Goal: Transaction & Acquisition: Purchase product/service

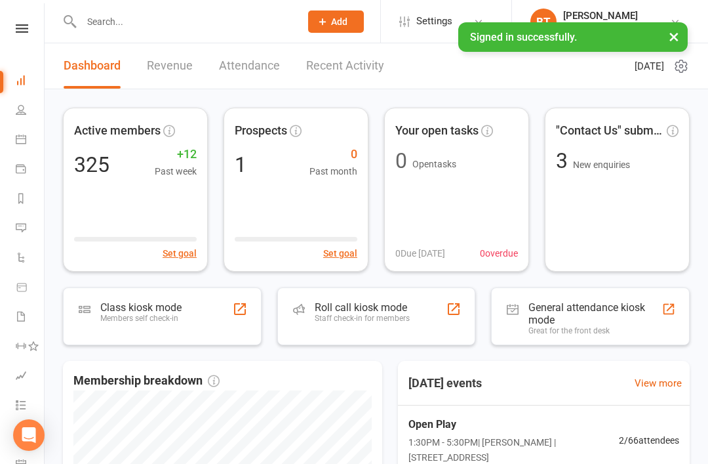
click at [22, 22] on nav "Clubworx Dashboard People Calendar Payments Reports Messages Automations Produc…" at bounding box center [22, 235] width 45 height 464
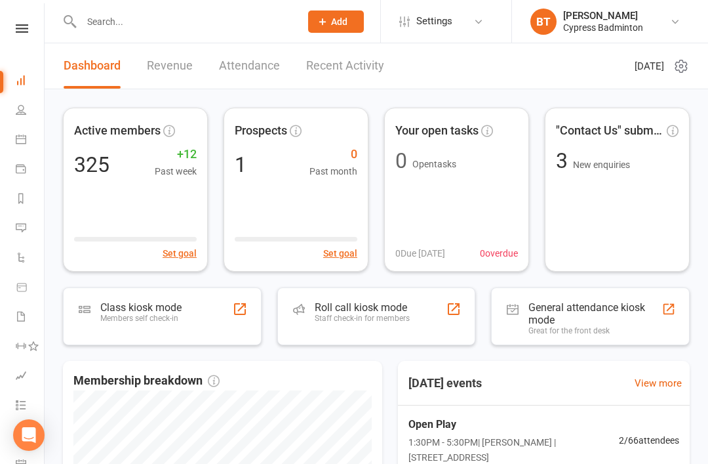
click at [30, 41] on div "Clubworx" at bounding box center [22, 45] width 44 height 43
click at [29, 24] on link at bounding box center [22, 28] width 47 height 9
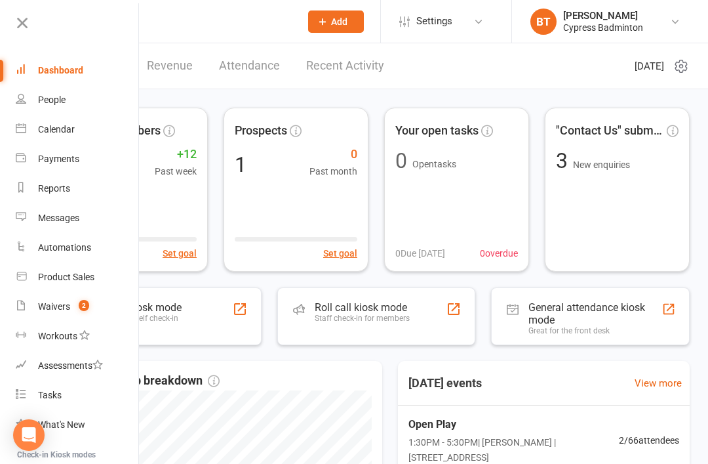
click at [49, 277] on div "Product Sales" at bounding box center [66, 276] width 56 height 10
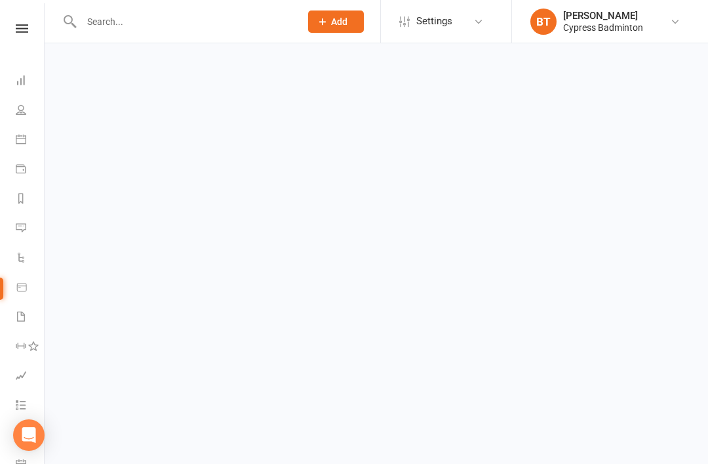
select select "100"
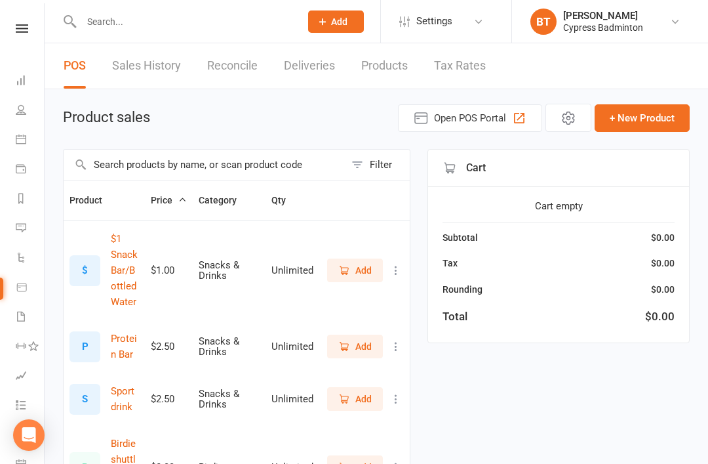
click at [122, 151] on input "text" at bounding box center [204, 164] width 281 height 30
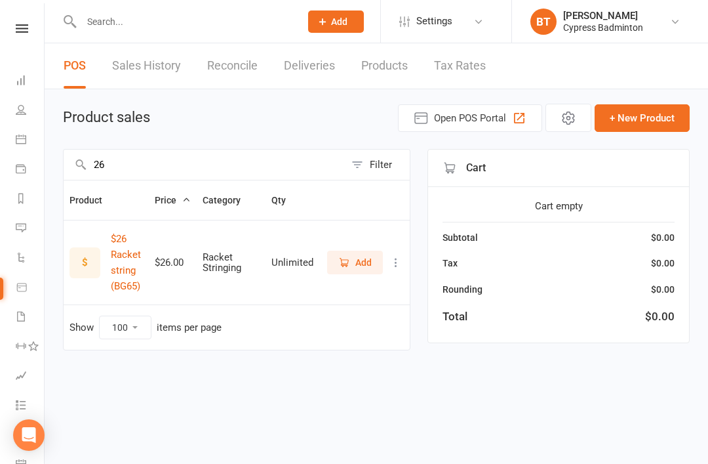
type input "26"
click at [358, 260] on span "Add" at bounding box center [363, 262] width 16 height 14
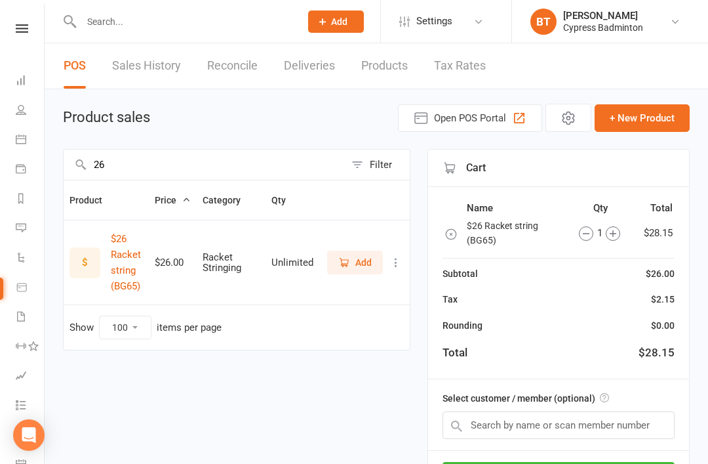
click at [23, 24] on icon at bounding box center [22, 28] width 12 height 9
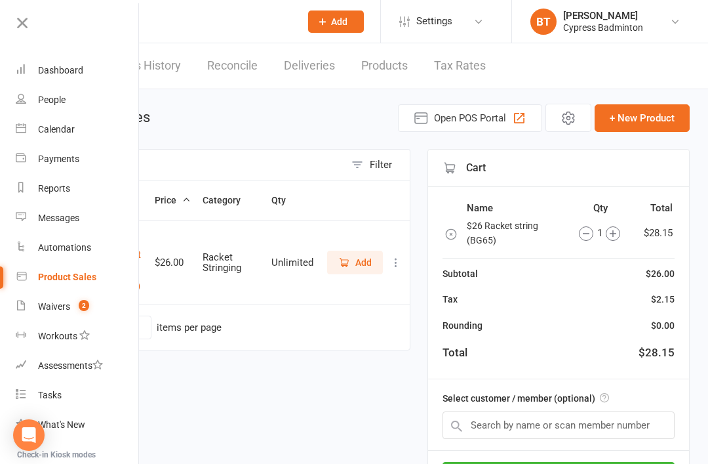
click at [319, 397] on div "26 Filter Product Price Category Qty $ $26 Racket string (BG65) $26.00 Racket S…" at bounding box center [237, 343] width 348 height 389
click at [477, 424] on input "text" at bounding box center [559, 425] width 232 height 28
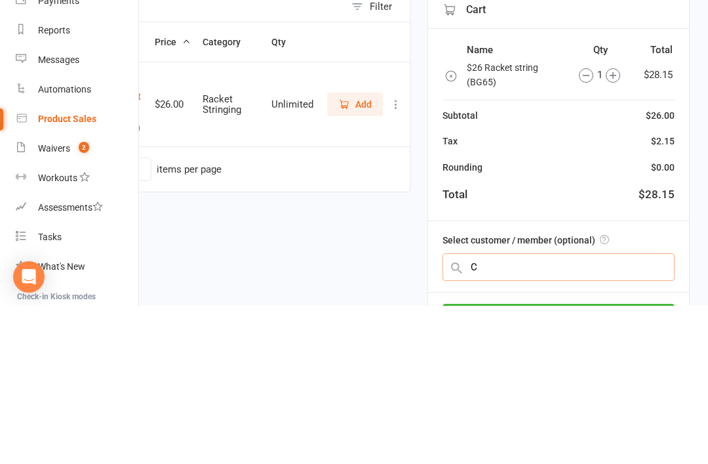
scroll to position [122, 0]
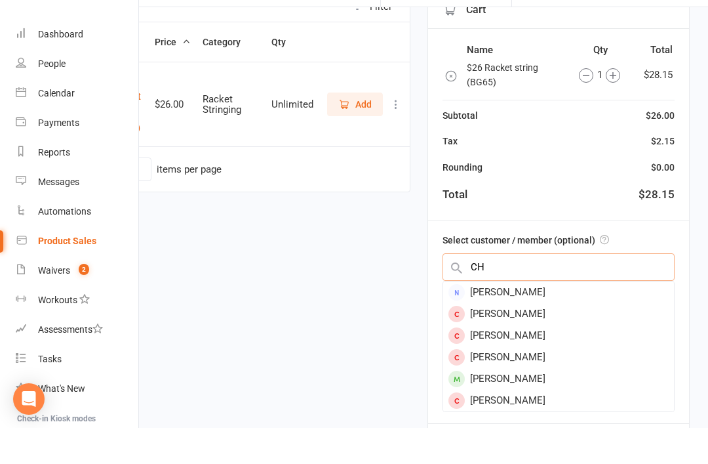
type input "C"
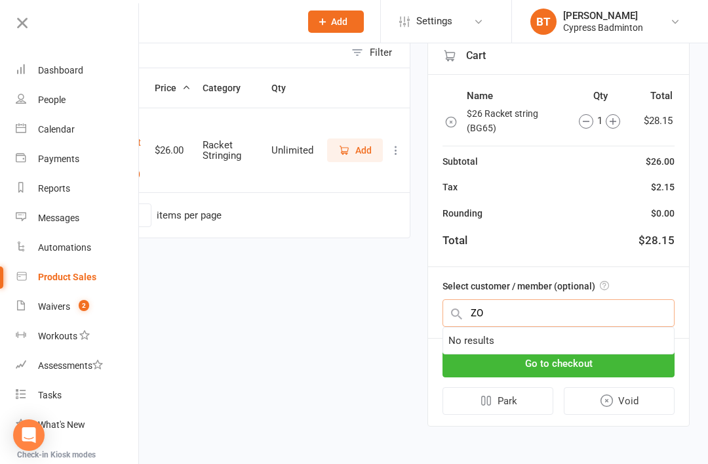
type input "Z"
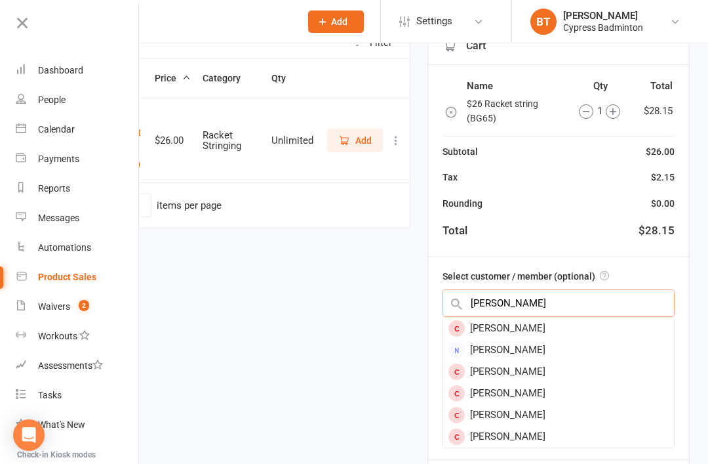
type input "CHENG XU"
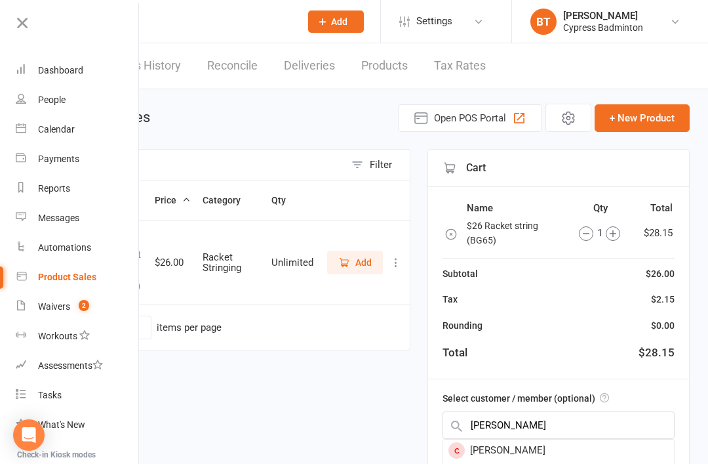
click at [163, 19] on input "text" at bounding box center [184, 21] width 214 height 18
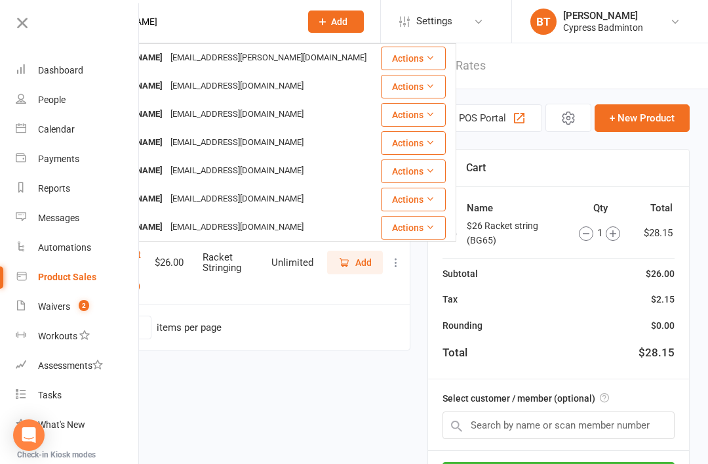
type input "CHENG XU"
click at [30, 19] on icon at bounding box center [22, 23] width 18 height 18
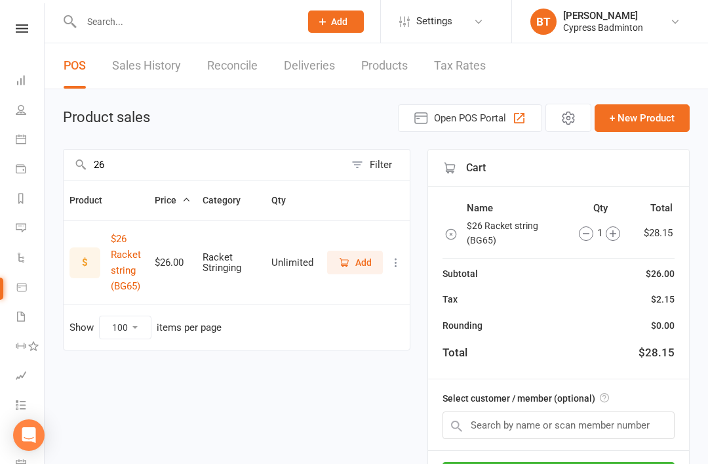
click at [117, 25] on input "text" at bounding box center [184, 21] width 214 height 18
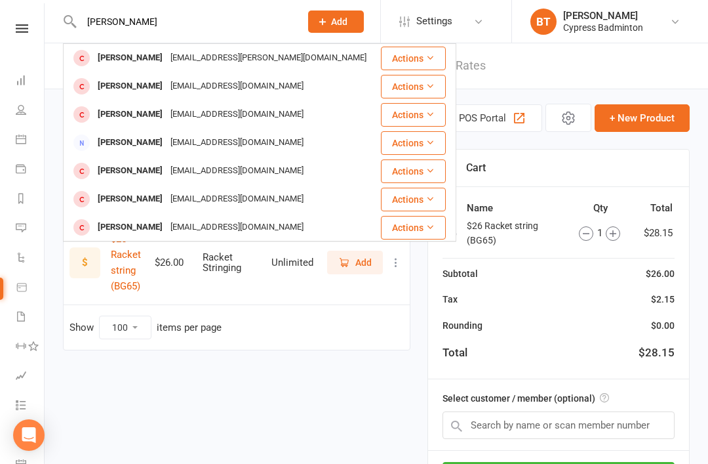
type input "CHENG XU"
click at [427, 54] on icon at bounding box center [430, 57] width 9 height 9
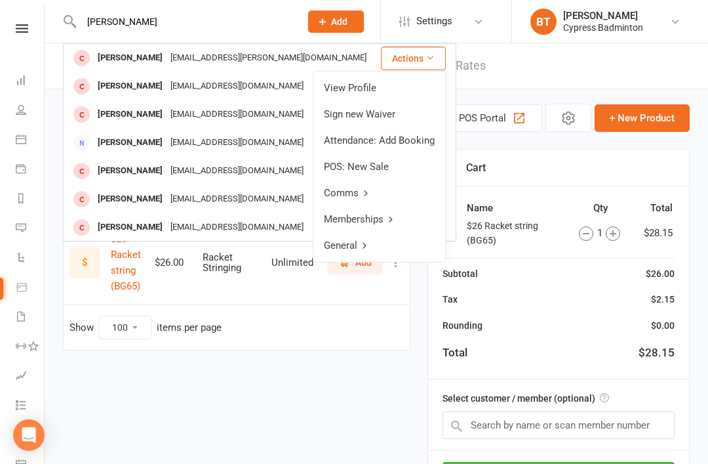
click at [352, 92] on link "View Profile" at bounding box center [379, 88] width 132 height 26
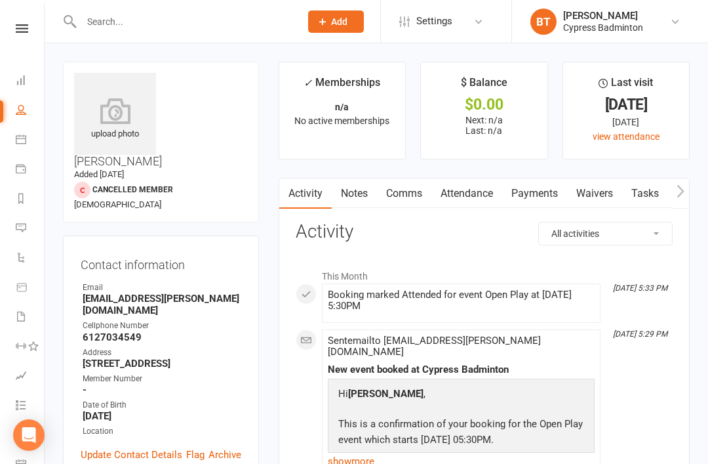
click at [109, 121] on icon at bounding box center [115, 111] width 82 height 26
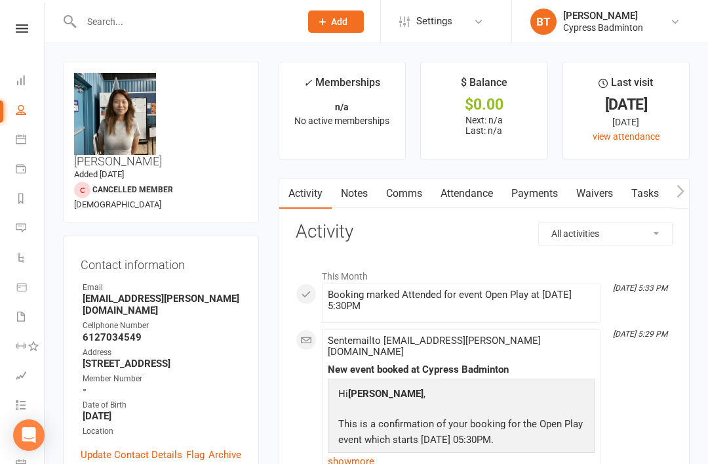
click at [24, 27] on icon at bounding box center [22, 28] width 12 height 9
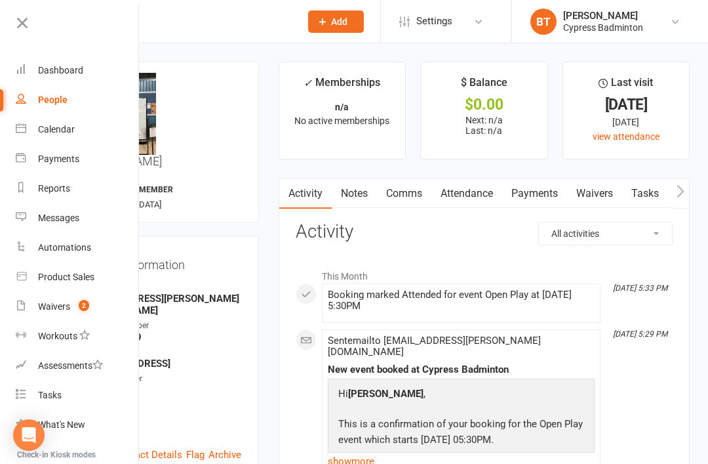
click at [62, 271] on link "Product Sales" at bounding box center [78, 277] width 124 height 30
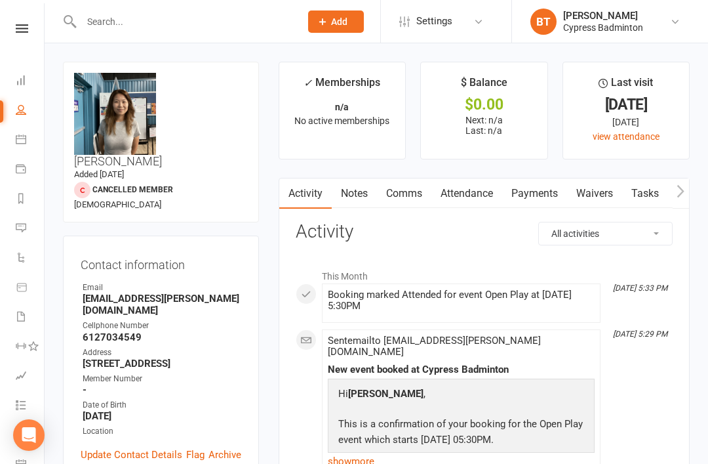
select select "100"
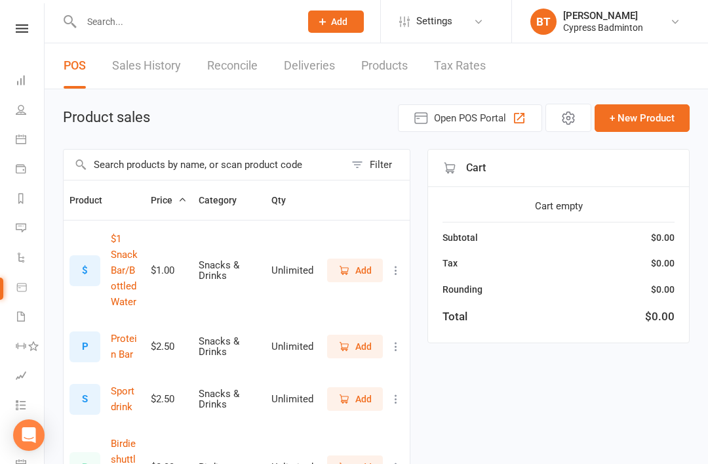
click at [111, 161] on input "text" at bounding box center [204, 164] width 281 height 30
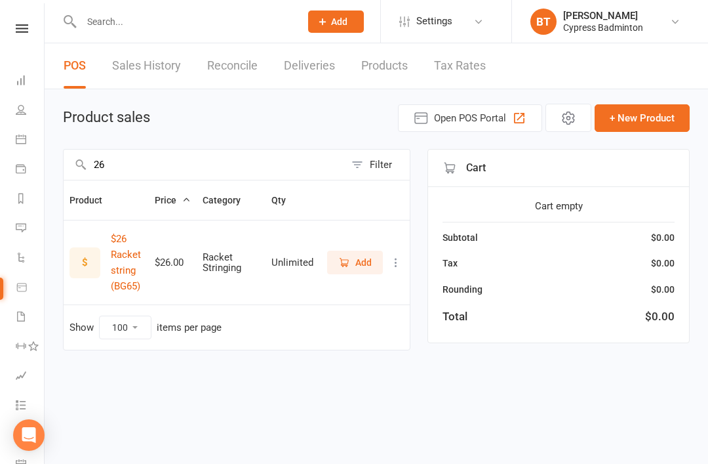
type input "26"
click at [361, 266] on span "Add" at bounding box center [363, 262] width 16 height 14
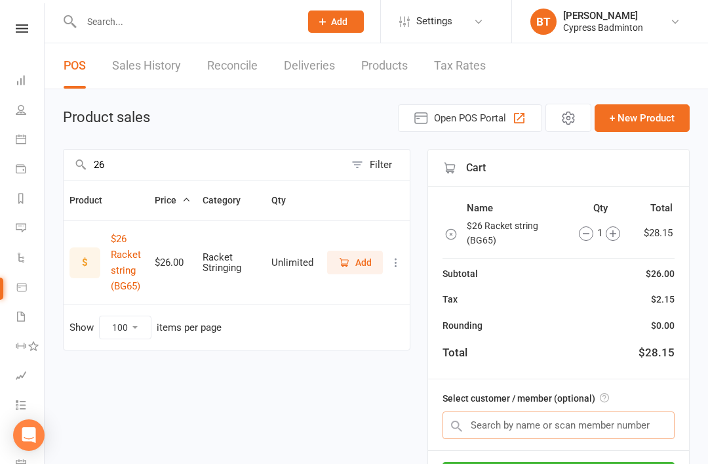
click at [495, 420] on input "text" at bounding box center [559, 425] width 232 height 28
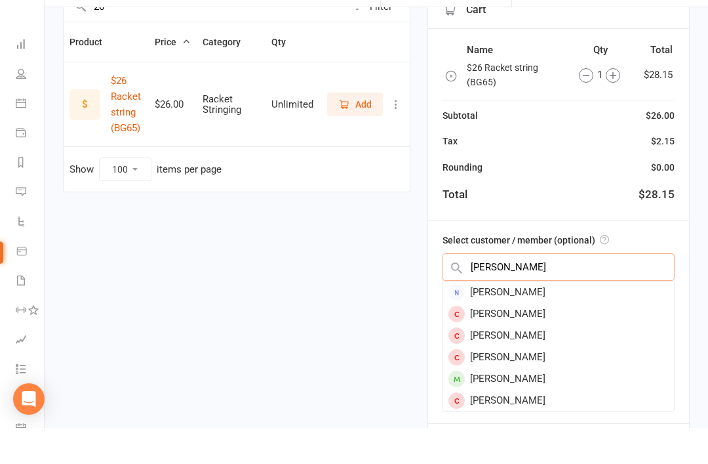
type input "CHENG"
click at [492, 382] on div "[PERSON_NAME]" at bounding box center [558, 393] width 231 height 22
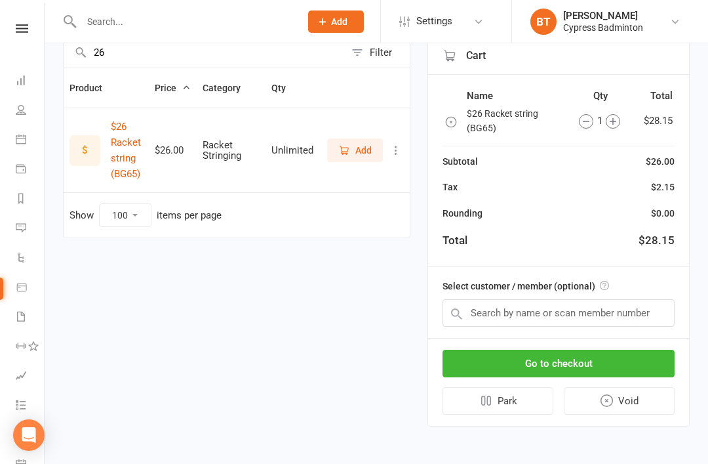
scroll to position [118, 0]
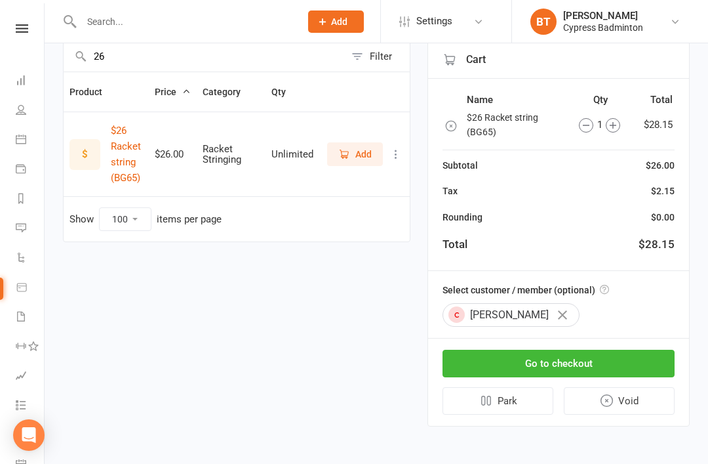
click at [540, 349] on button "Go to checkout" at bounding box center [559, 363] width 232 height 28
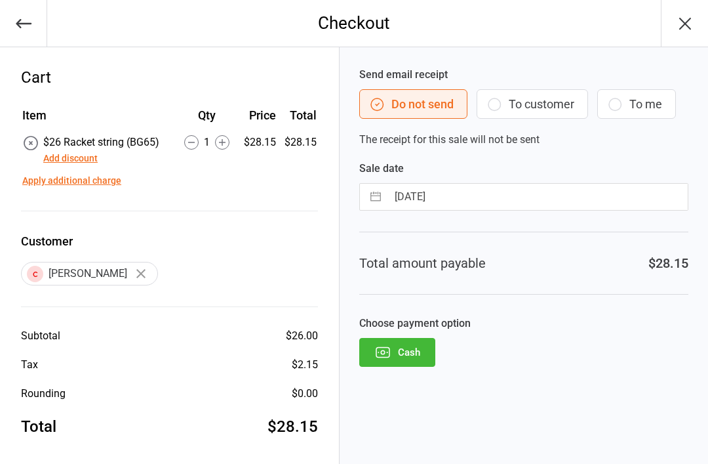
click at [405, 351] on button "Cash" at bounding box center [397, 352] width 76 height 29
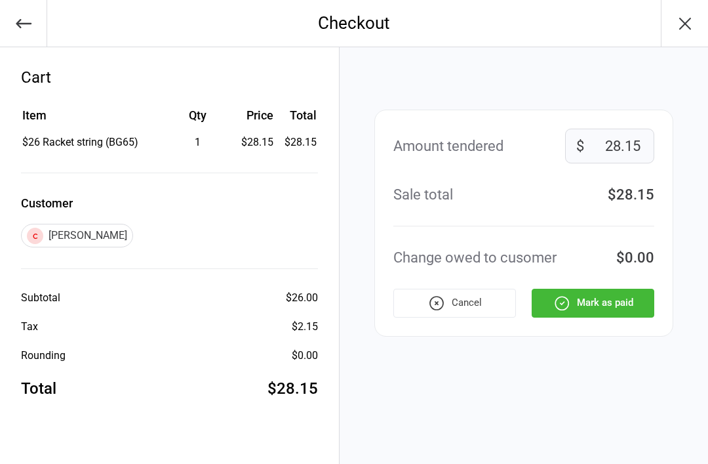
click at [587, 299] on button "Mark as paid" at bounding box center [593, 303] width 123 height 29
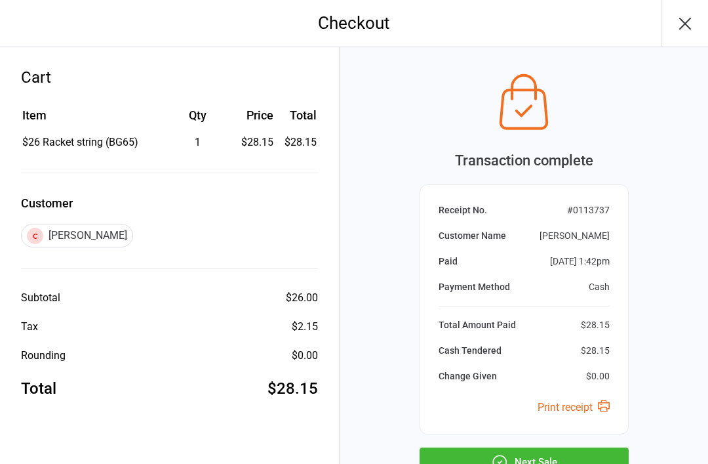
click at [517, 460] on button "Next Sale" at bounding box center [524, 461] width 209 height 29
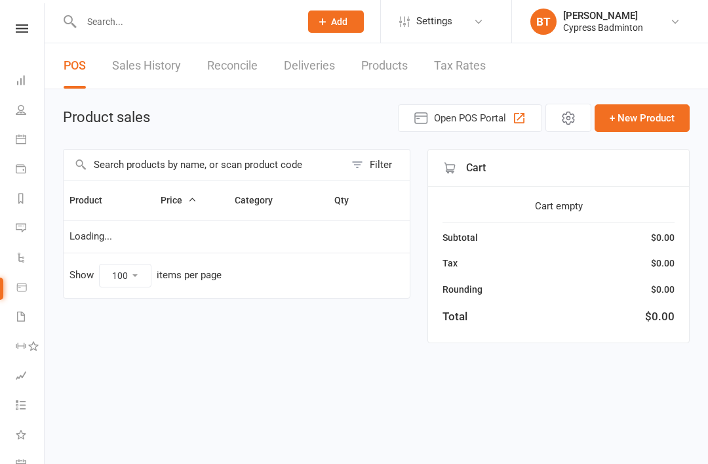
select select "100"
